Goal: Task Accomplishment & Management: Complete application form

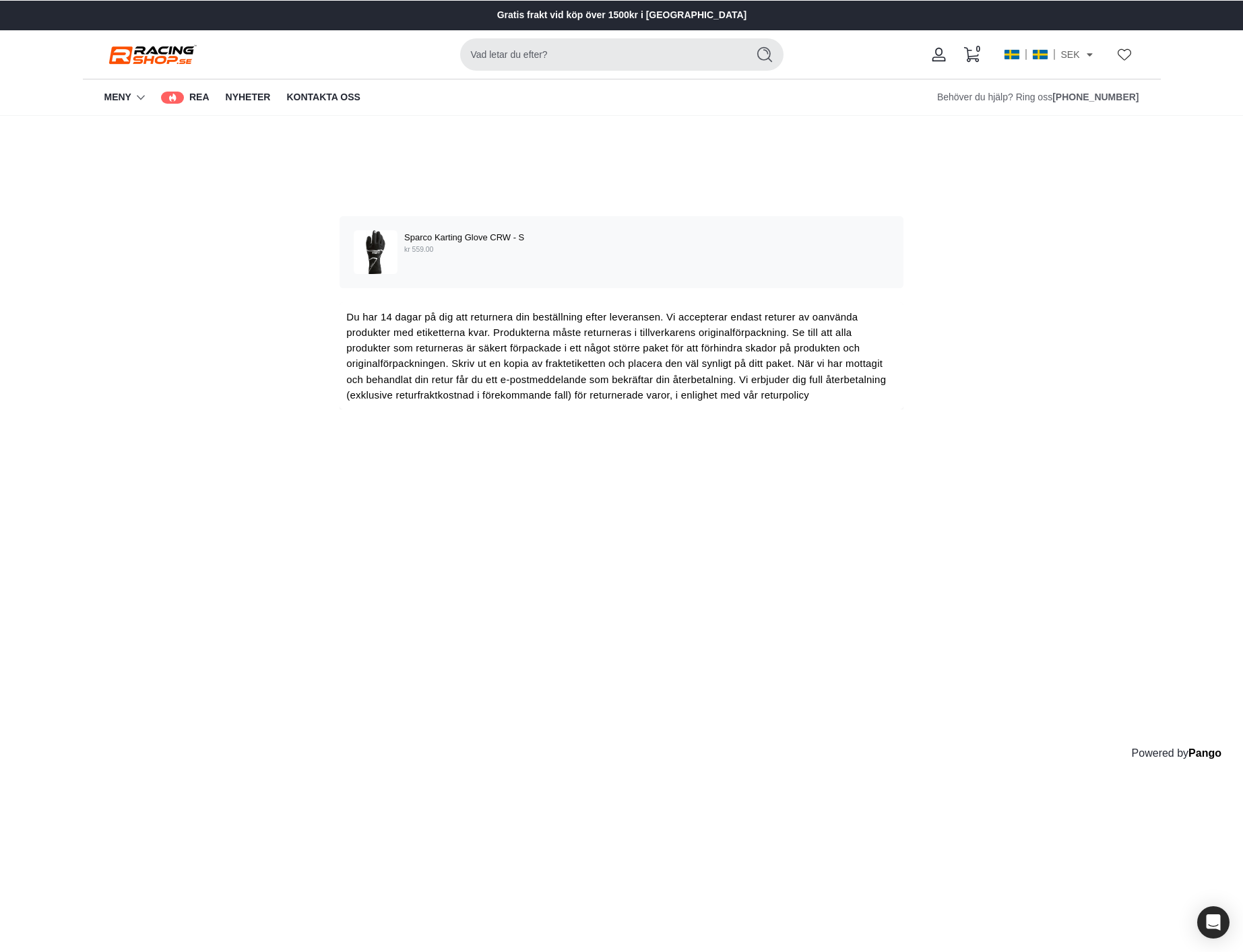
click at [552, 250] on p "kr 559.00" at bounding box center [646, 250] width 485 height 11
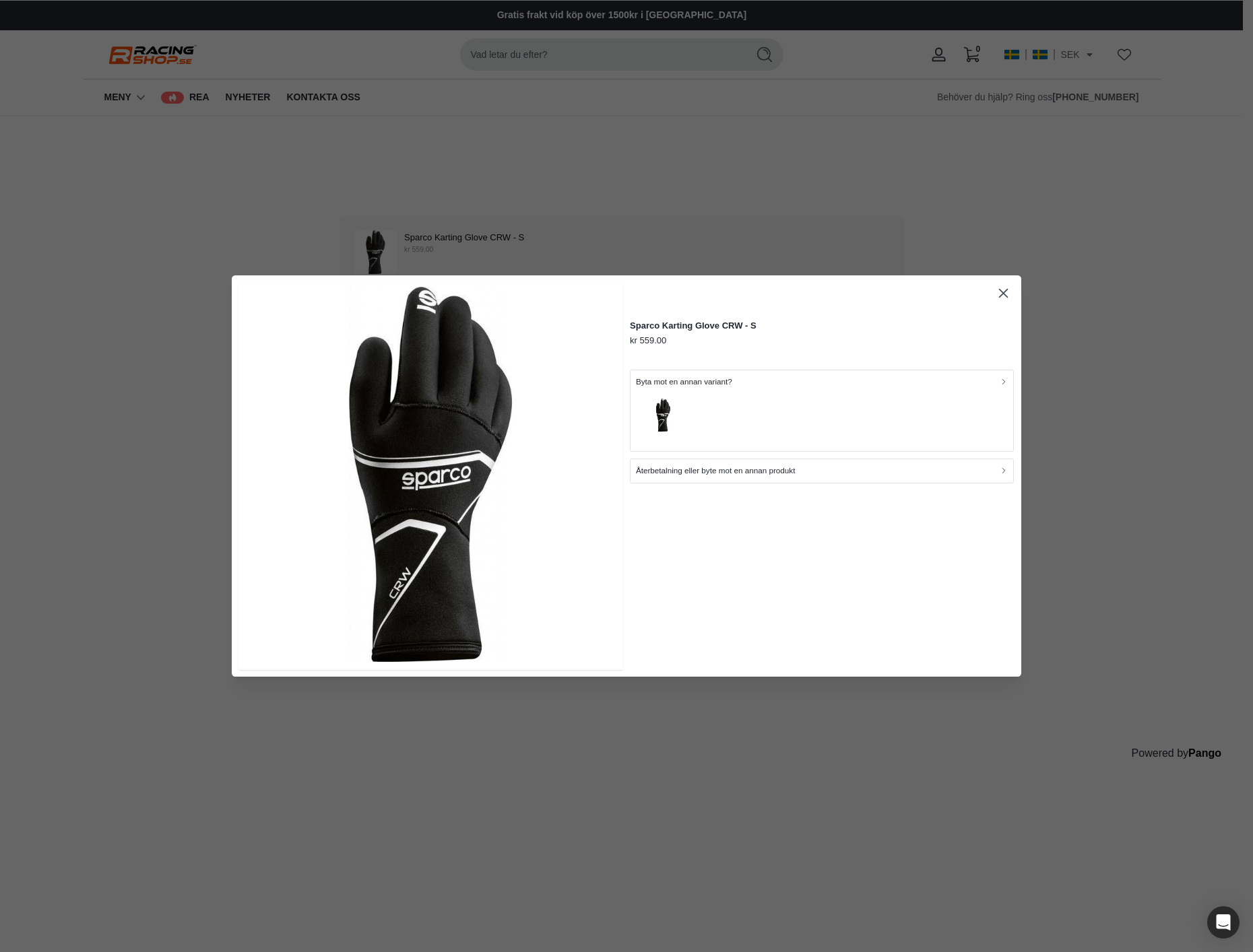
click at [730, 384] on p "Byta mot en annan variant?" at bounding box center [684, 381] width 96 height 13
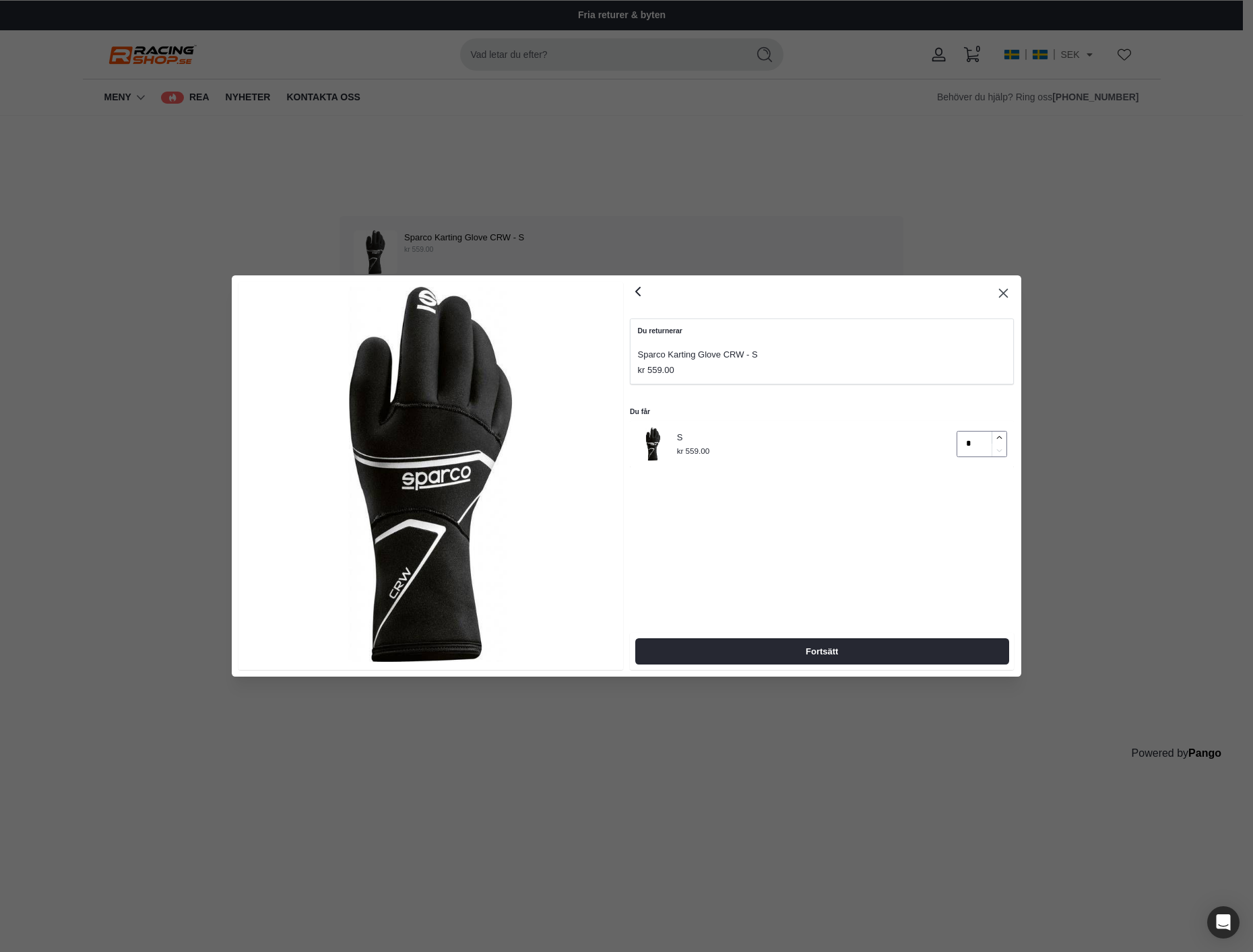
type input "*"
click at [1001, 437] on icon "button" at bounding box center [1000, 437] width 9 height 9
click at [832, 652] on span "Fortsätt" at bounding box center [822, 651] width 33 height 25
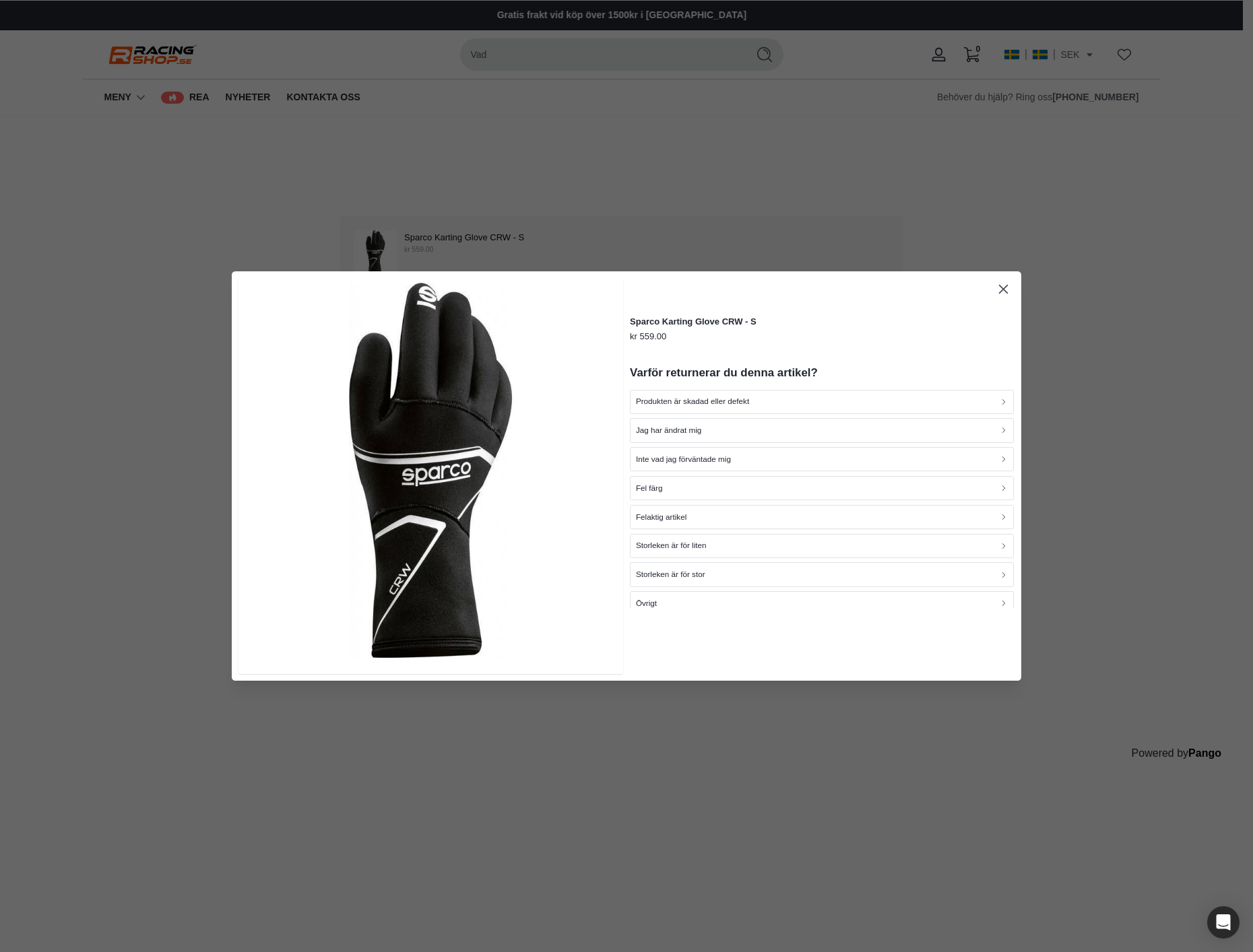
click at [759, 367] on h2 "Varför returnerar du denna artikel?" at bounding box center [822, 373] width 384 height 15
click at [881, 346] on div "Sparco Karting Glove CRW - S kr 559.00 Varför returnerar du denna artikel? Prod…" at bounding box center [822, 476] width 384 height 396
click at [800, 546] on div "Storleken är för liten" at bounding box center [822, 545] width 372 height 13
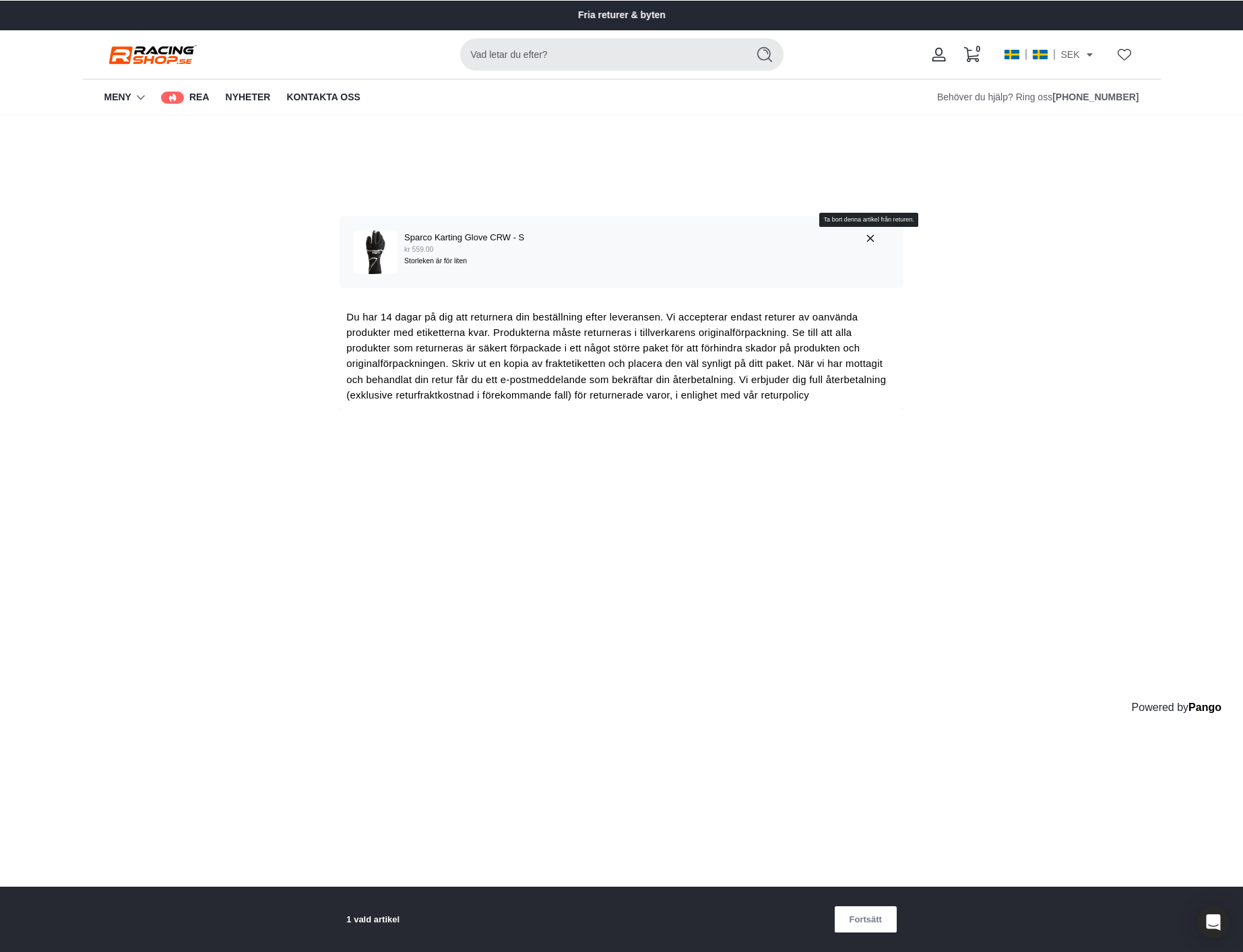
click at [868, 231] on span "button" at bounding box center [873, 238] width 17 height 15
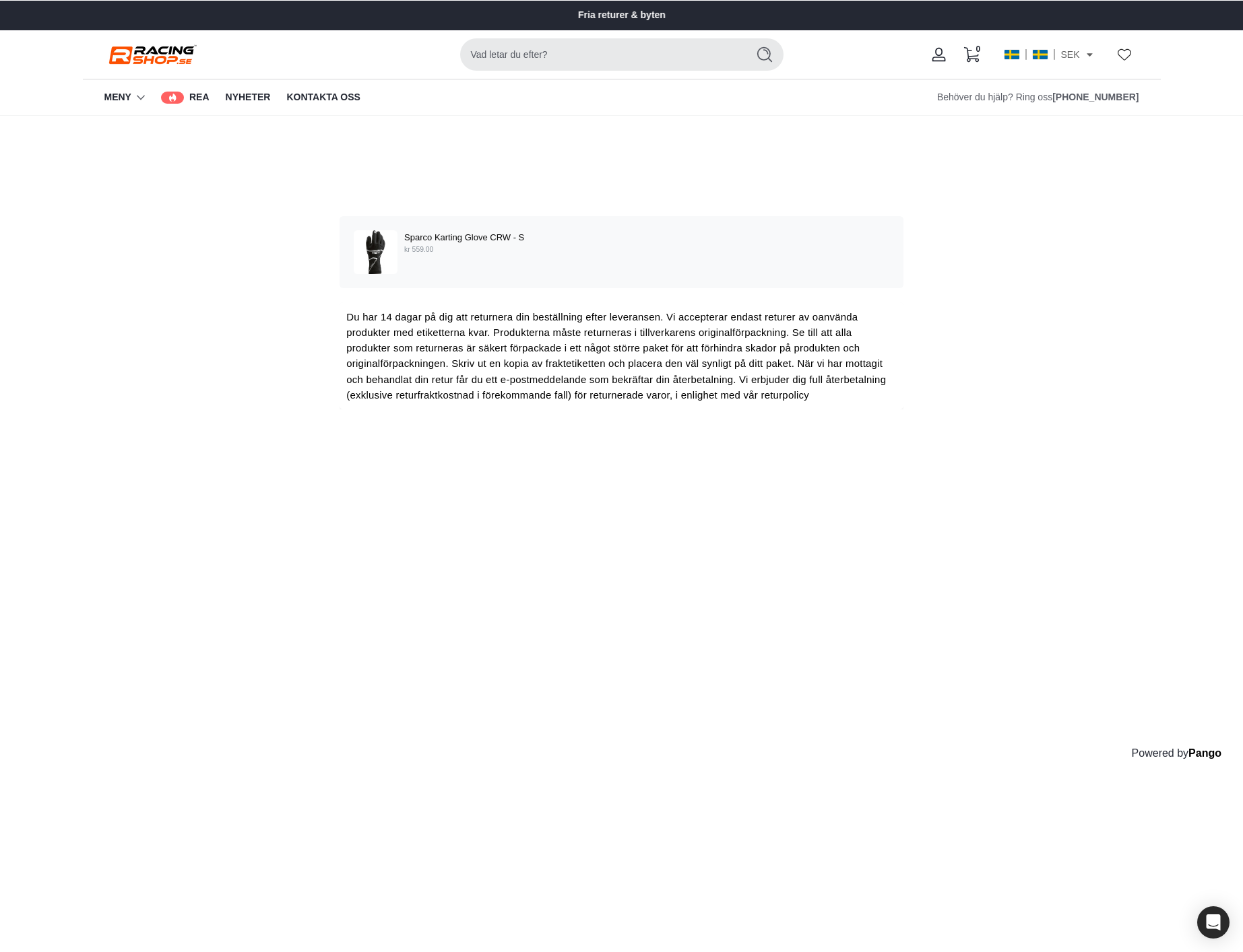
click at [646, 247] on p "kr 559.00" at bounding box center [646, 250] width 485 height 11
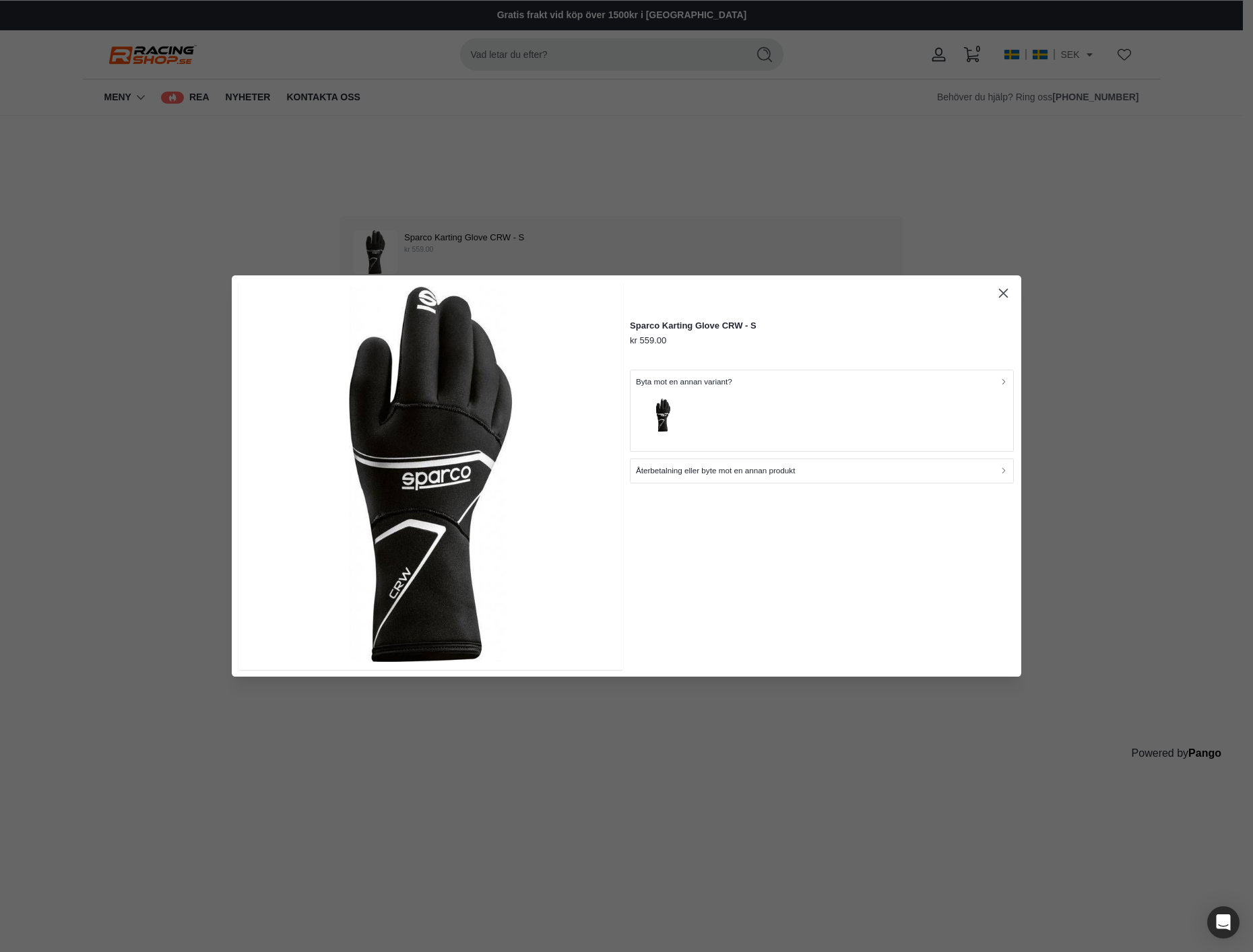
click at [729, 408] on div "button" at bounding box center [822, 417] width 372 height 58
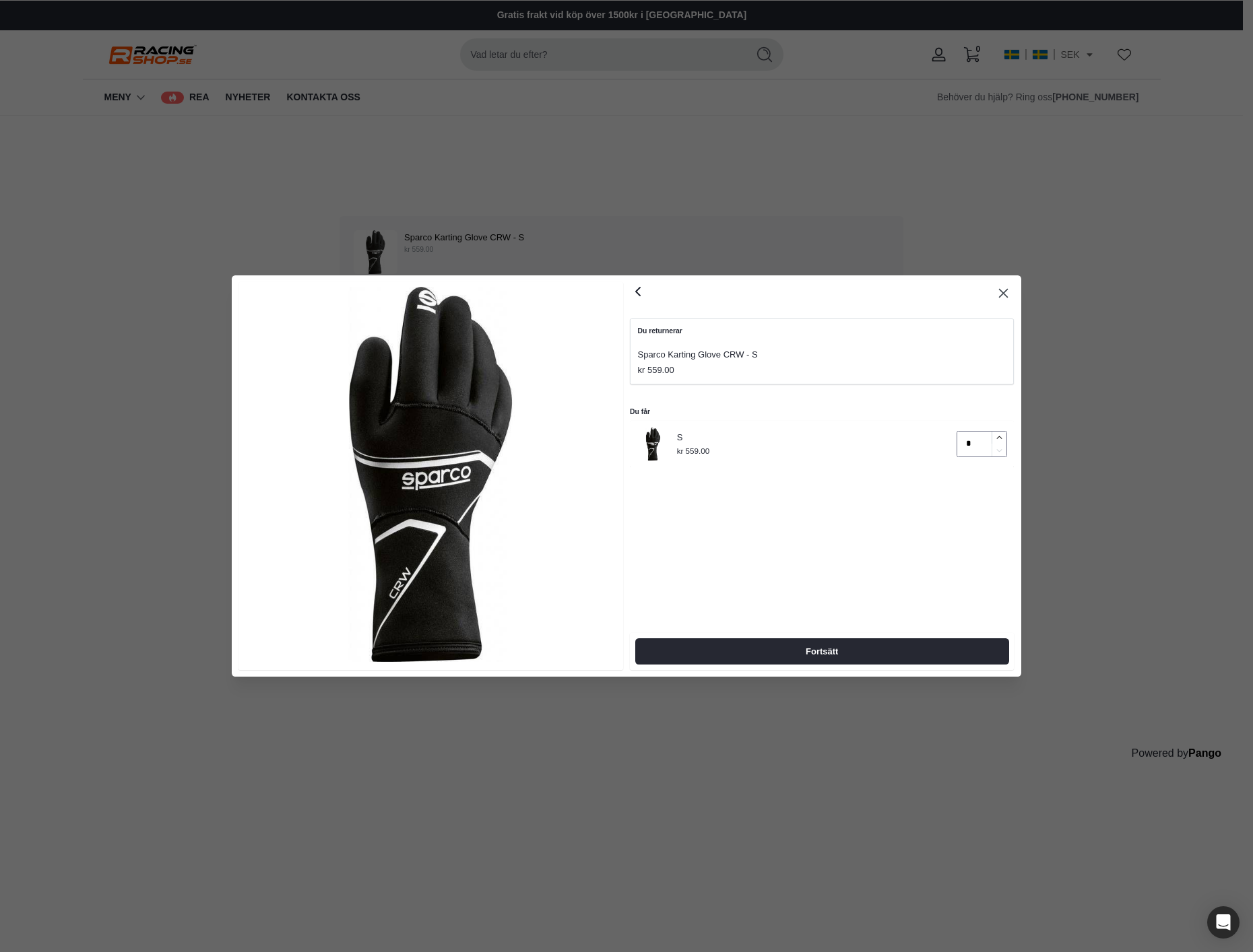
click at [1001, 437] on icon "button" at bounding box center [1000, 437] width 5 height 3
type input "*"
click at [637, 295] on icon "button" at bounding box center [638, 291] width 16 height 16
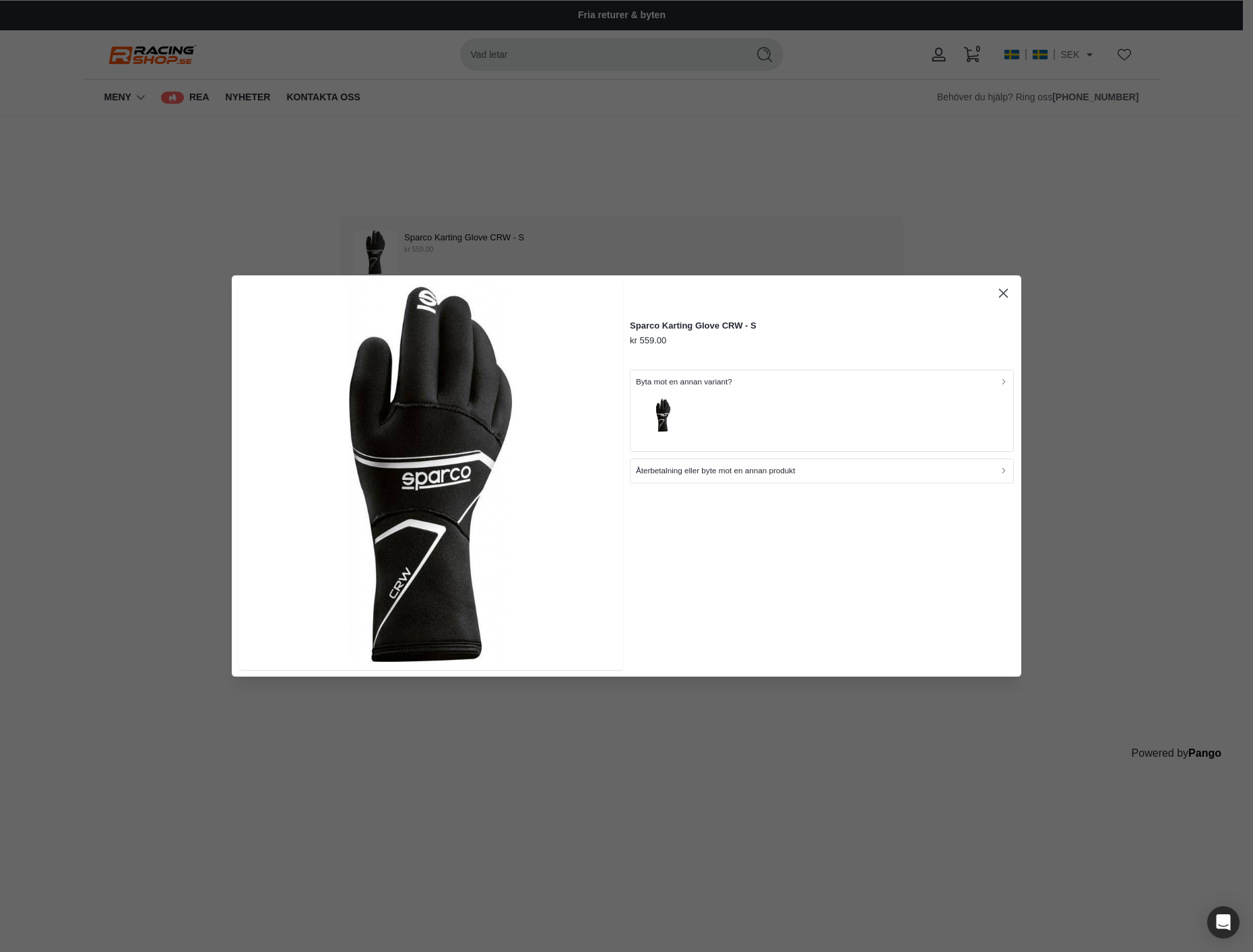
click at [737, 472] on p "Återbetalning eller byte mot en annan produkt" at bounding box center [715, 471] width 160 height 13
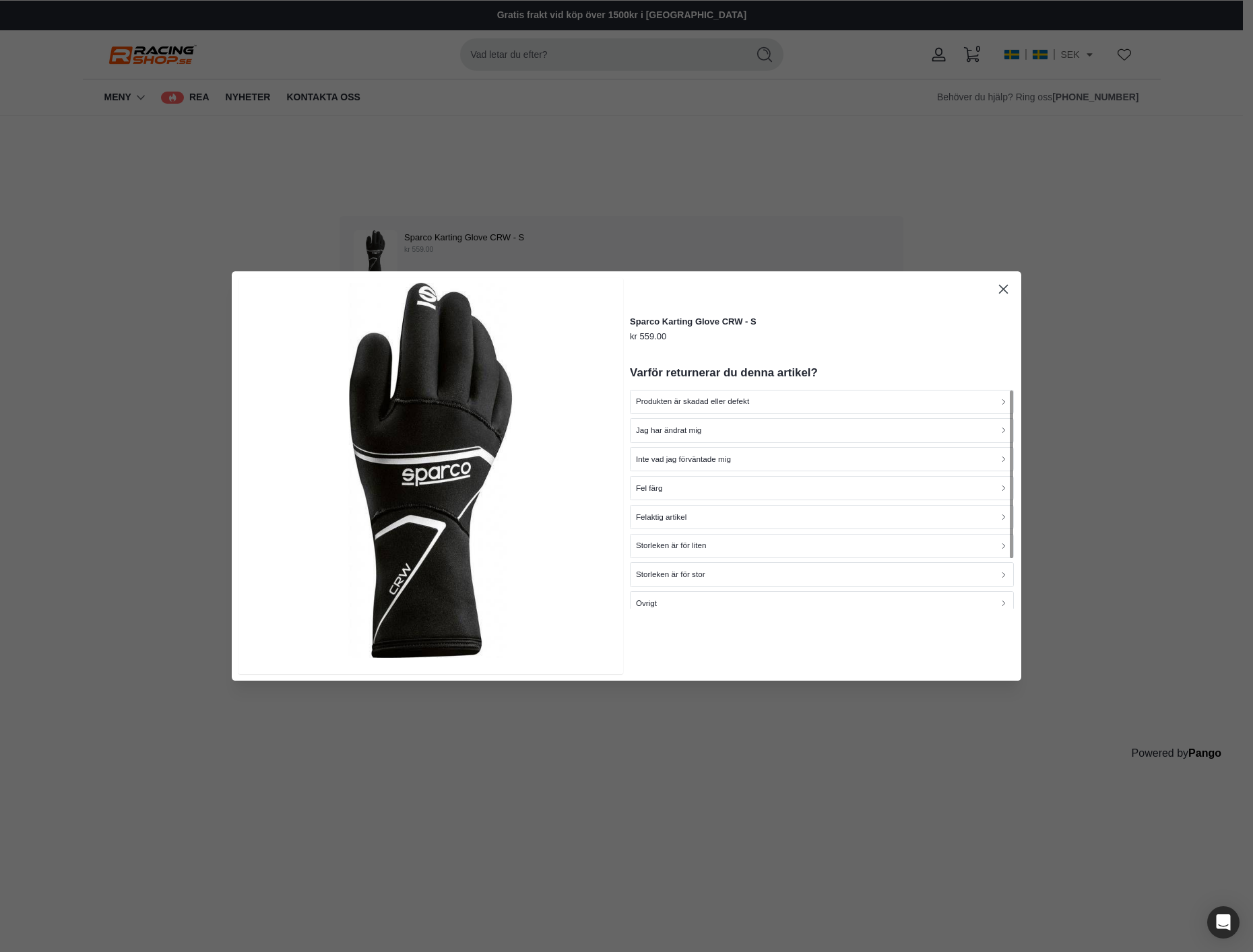
click at [719, 518] on div "Felaktig artikel" at bounding box center [822, 516] width 372 height 13
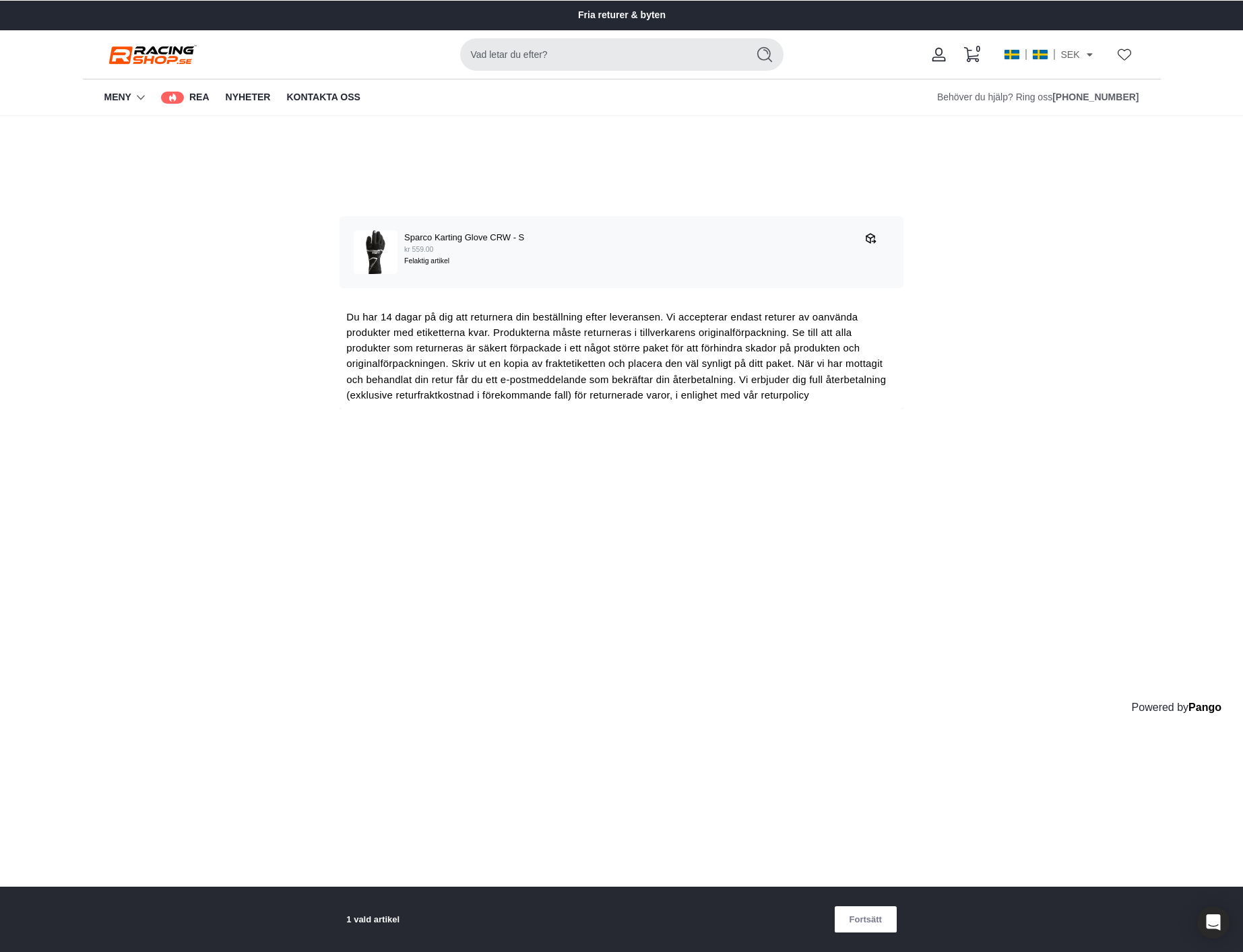
click at [863, 925] on span "Fortsätt" at bounding box center [866, 918] width 33 height 25
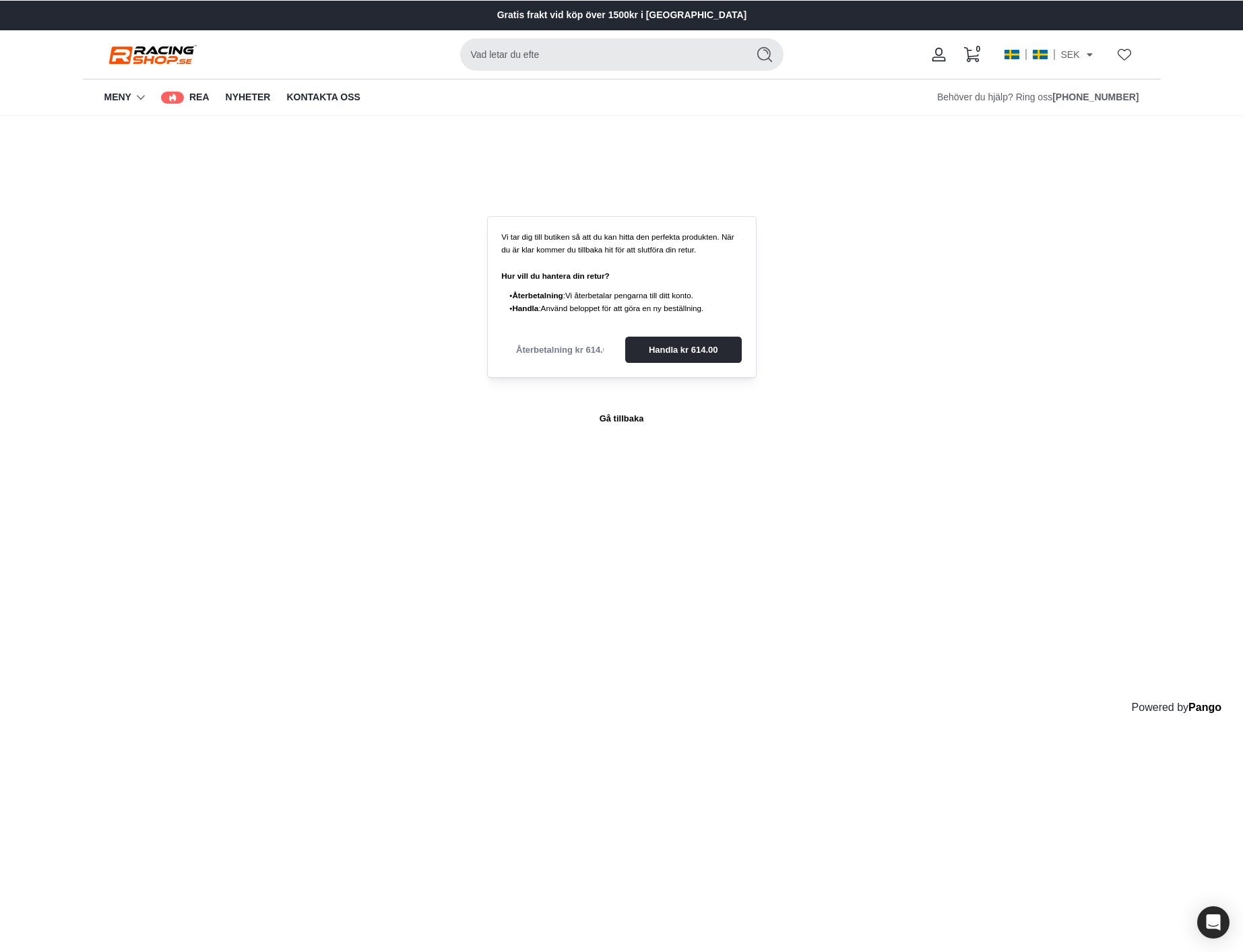
click at [690, 343] on span "Handla kr 614.00" at bounding box center [683, 349] width 69 height 25
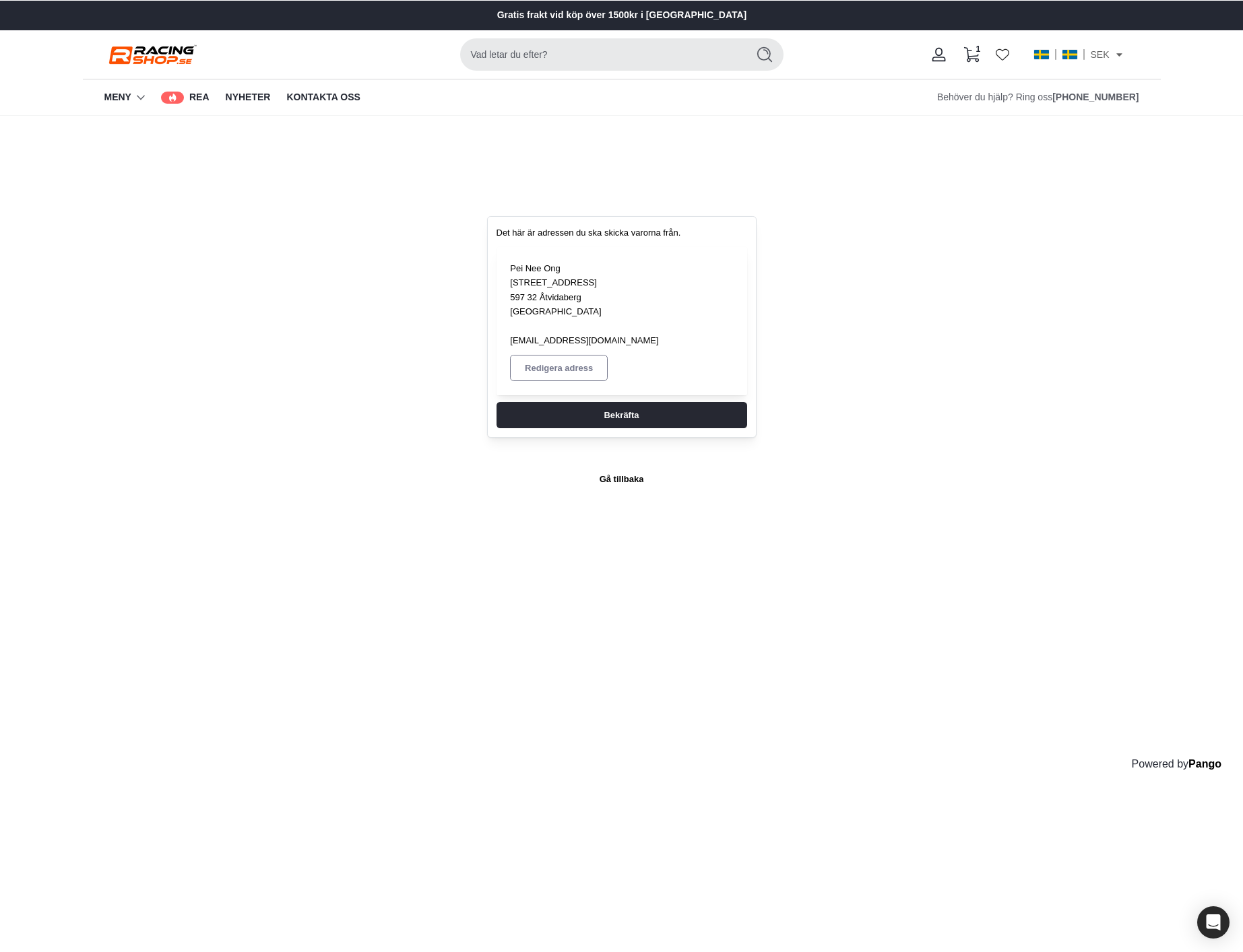
click at [653, 403] on span "Bekräfta" at bounding box center [620, 415] width 221 height 25
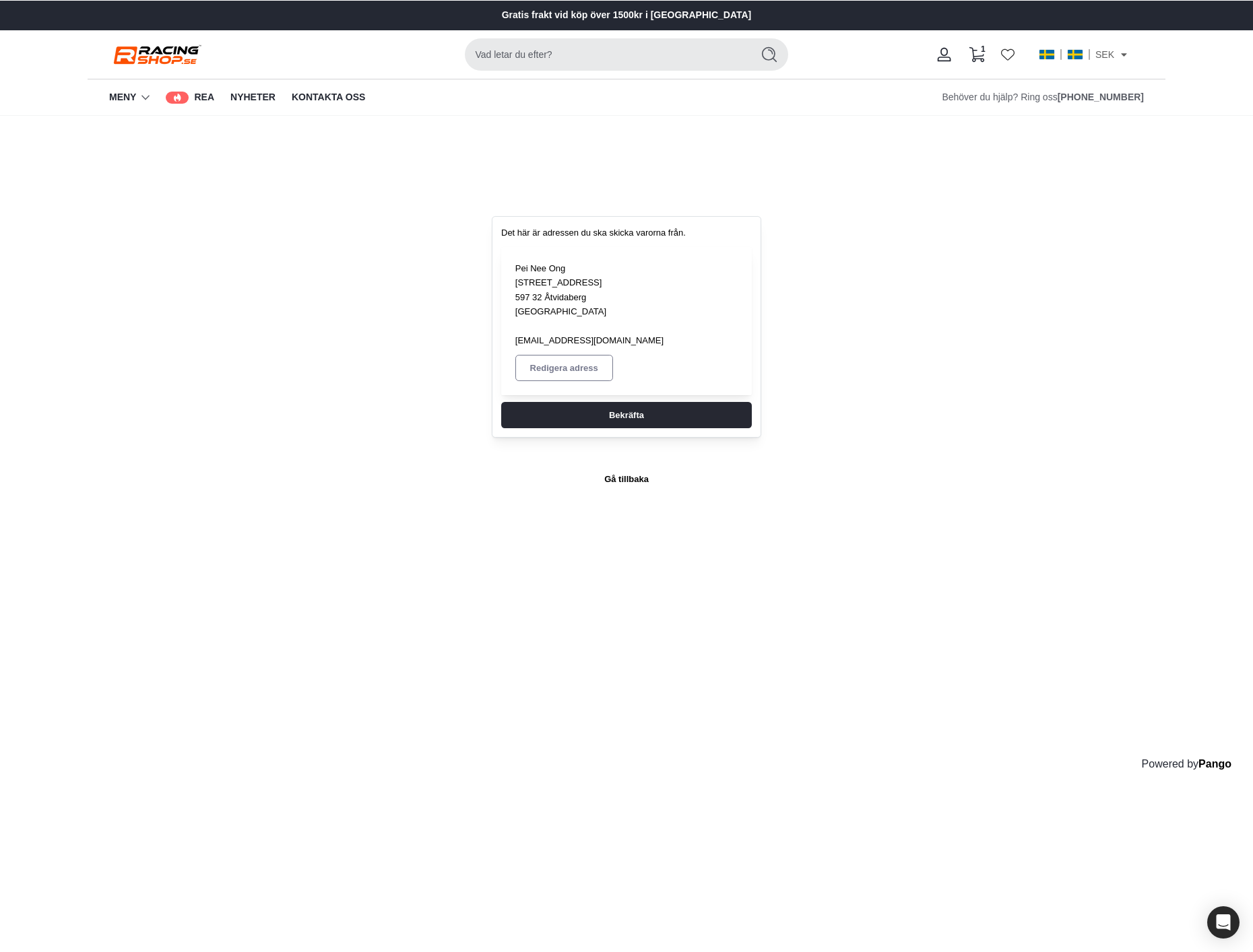
select select "**"
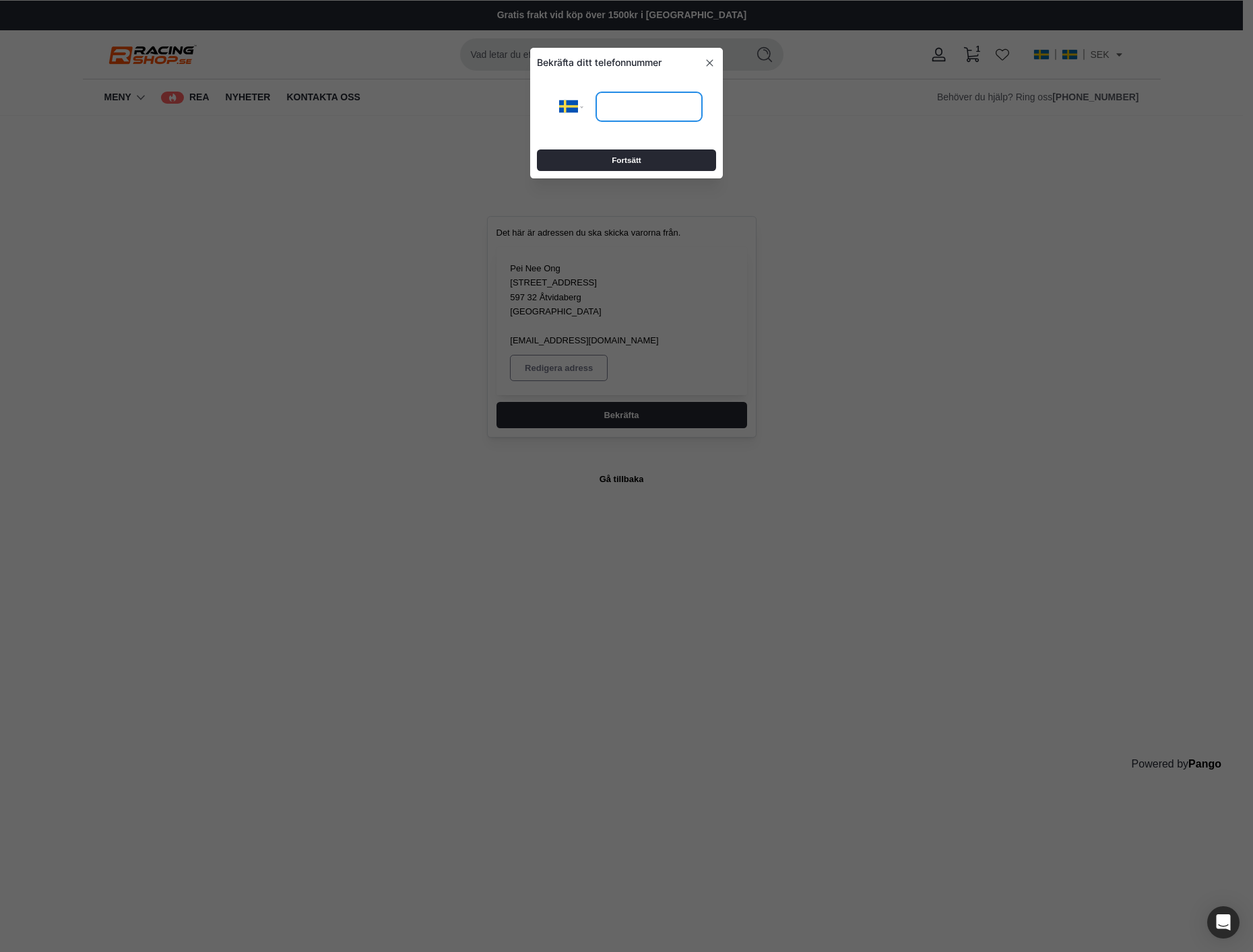
click at [648, 103] on input "tel" at bounding box center [649, 106] width 105 height 30
type input "**********"
click at [633, 160] on span "Fortsätt" at bounding box center [626, 160] width 30 height 21
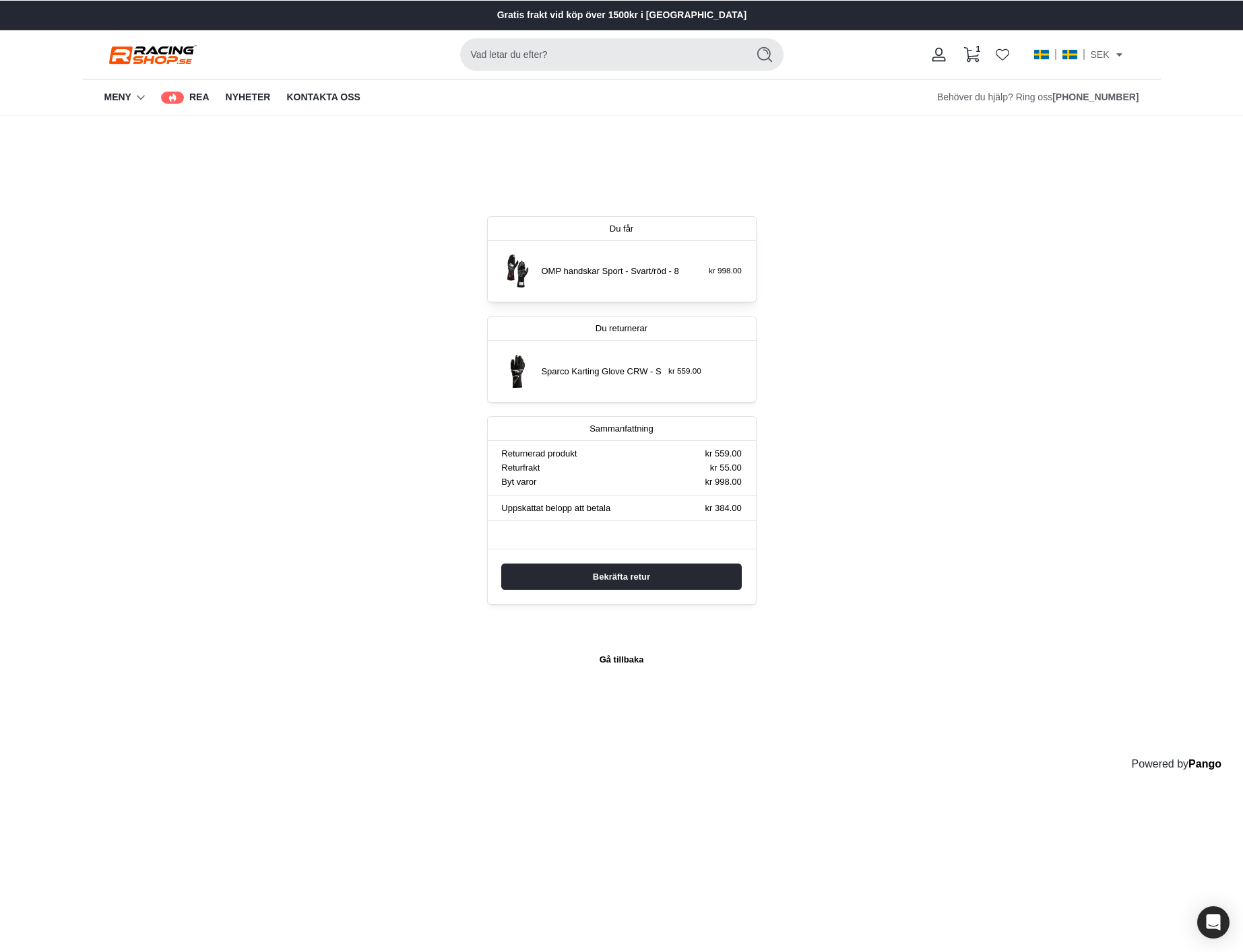
click at [610, 659] on span "Gå tillbaka" at bounding box center [621, 659] width 44 height 25
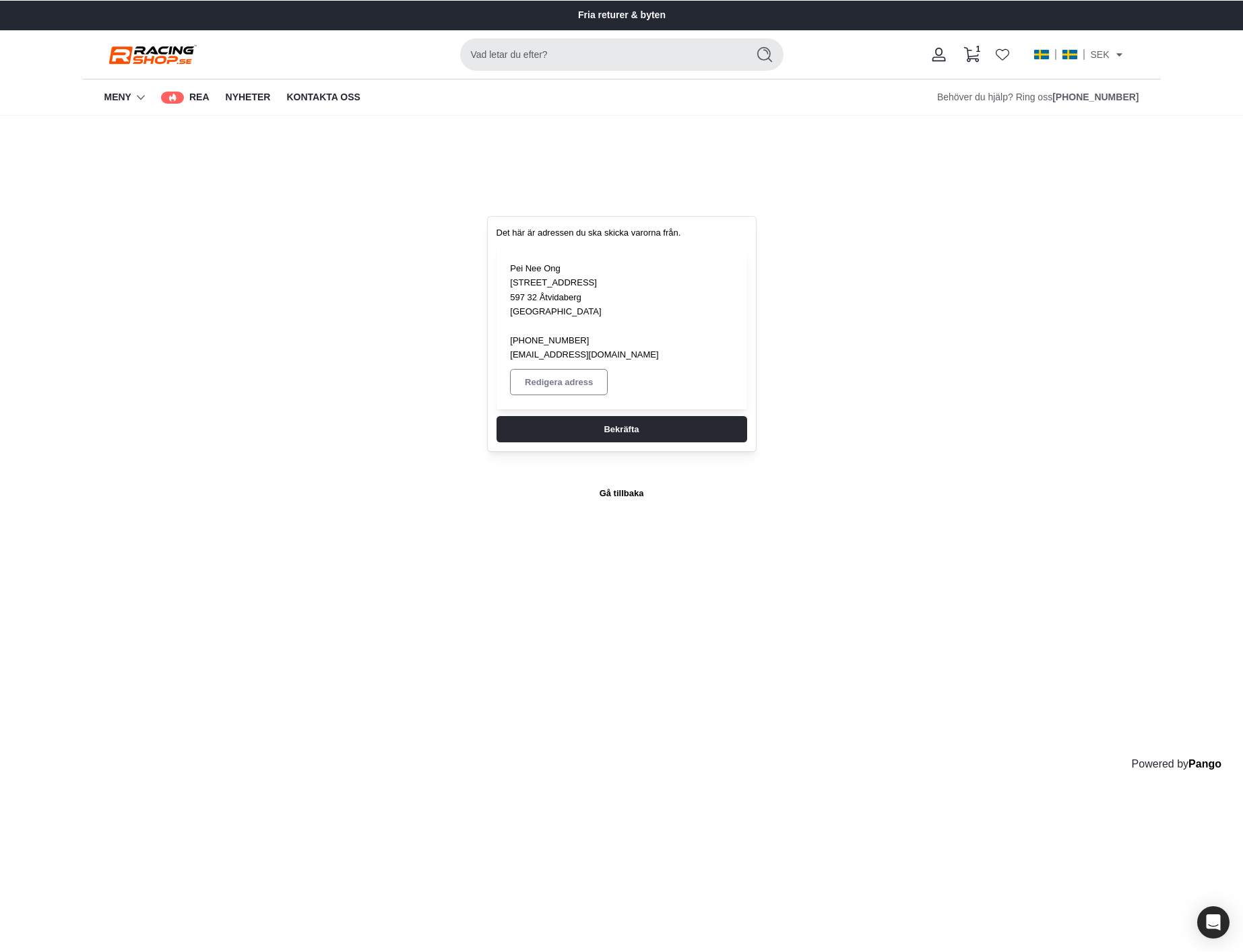
click at [617, 481] on span "Gå tillbaka" at bounding box center [621, 493] width 44 height 25
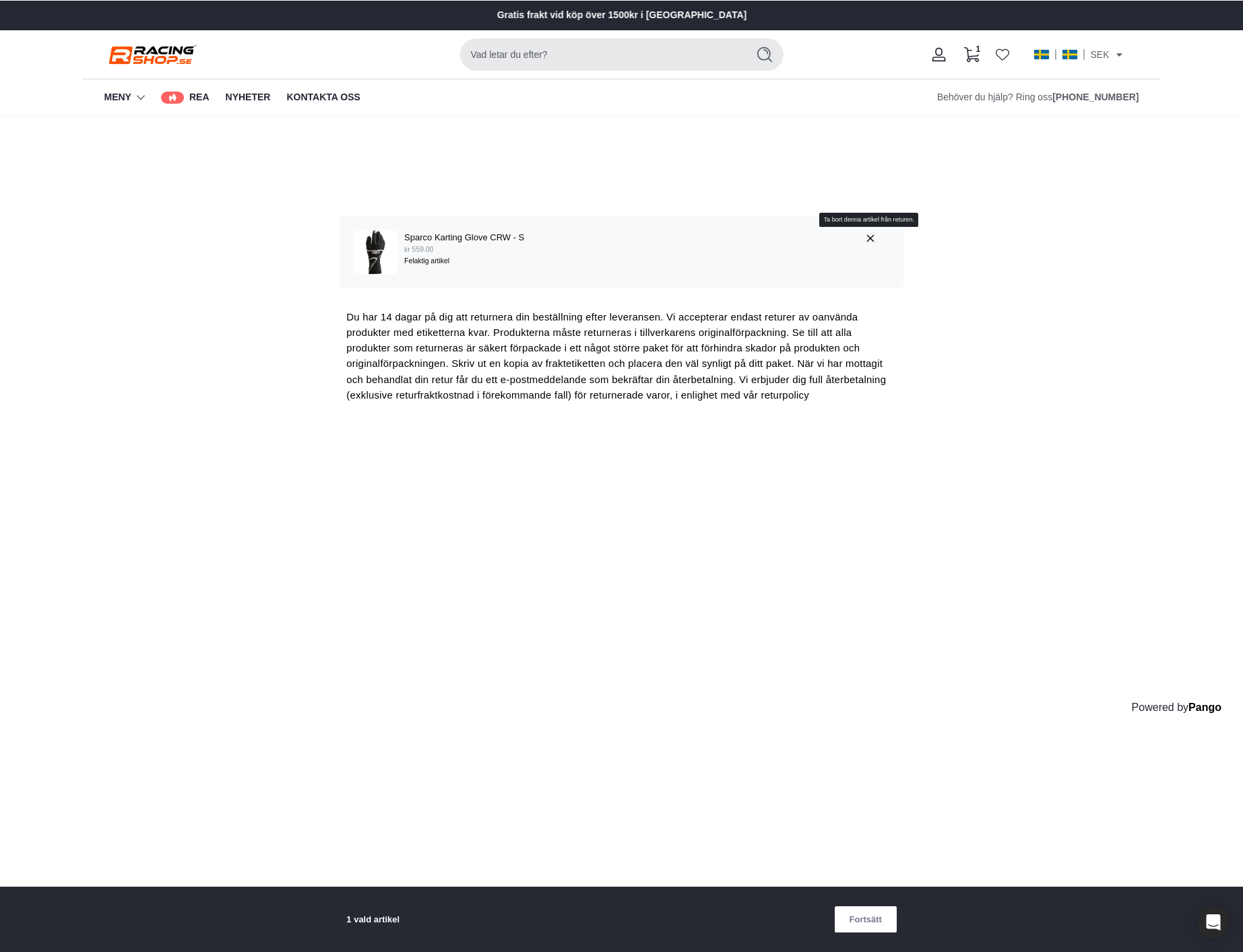
click at [867, 236] on icon "button" at bounding box center [870, 238] width 12 height 12
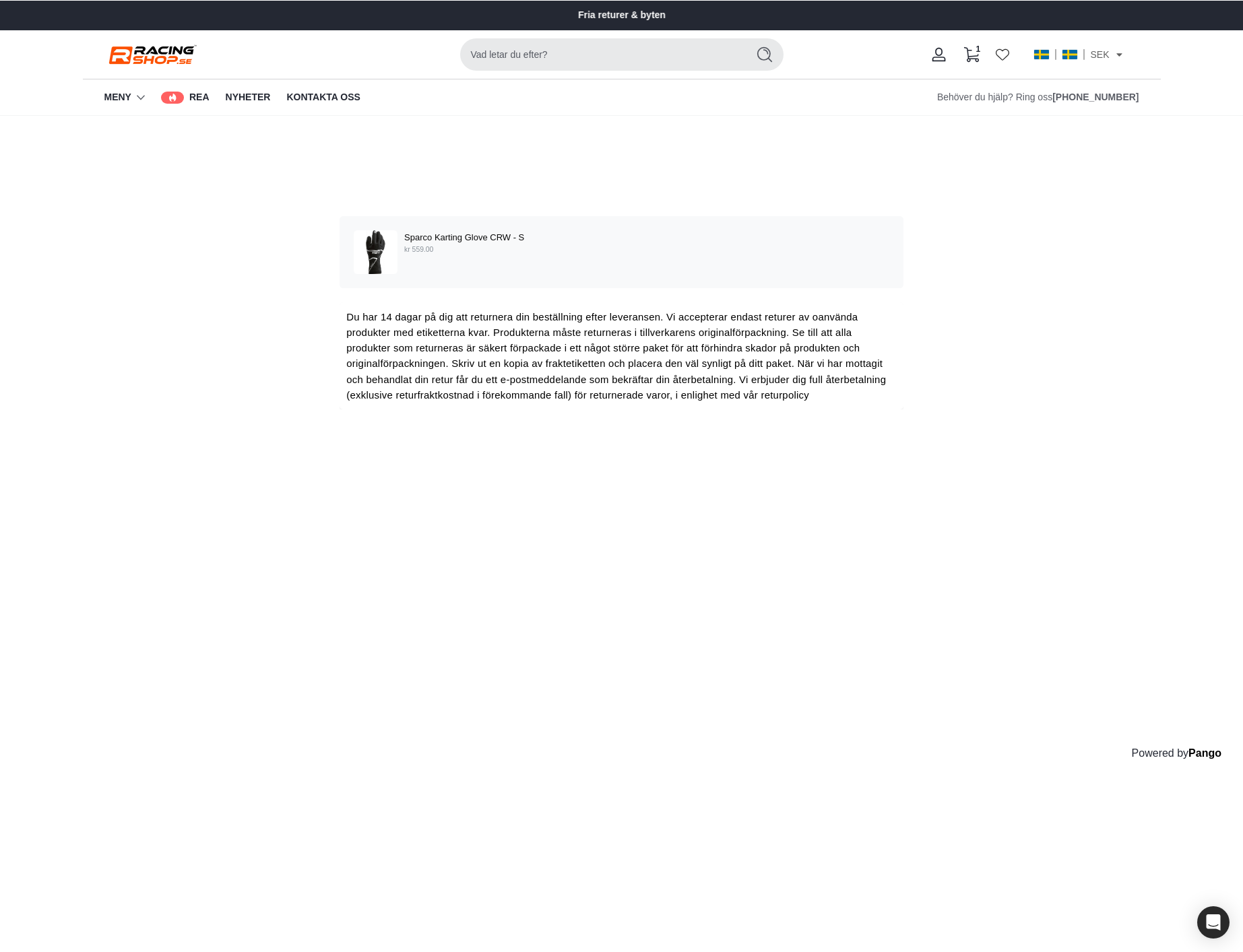
click at [492, 372] on div "Du har 14 dagar på dig att returnera din beställning efter leveransen. Vi accep…" at bounding box center [620, 356] width 549 height 93
click at [886, 514] on div "Välj de produkter som du vill returnera eller byta Sparco Karting Glove CRW - S…" at bounding box center [621, 453] width 1243 height 673
click at [669, 158] on div "Välj de produkter som du vill returnera eller byta Sparco Karting Glove CRW - S…" at bounding box center [621, 453] width 1243 height 673
click at [1018, 535] on div "Välj de produkter som du vill returnera eller byta Sparco Karting Glove CRW - S…" at bounding box center [621, 453] width 1243 height 673
